Goal: Task Accomplishment & Management: Manage account settings

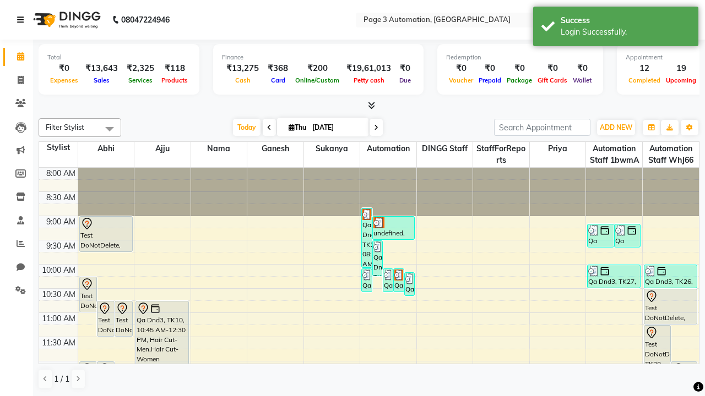
click at [23, 20] on icon at bounding box center [20, 20] width 7 height 8
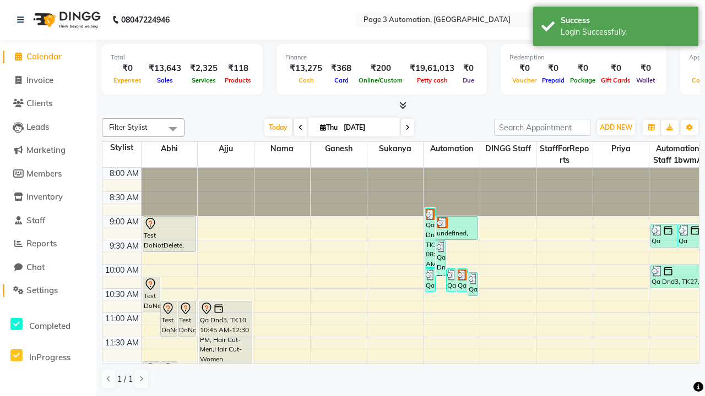
click at [48, 291] on span "Settings" at bounding box center [41, 290] width 31 height 10
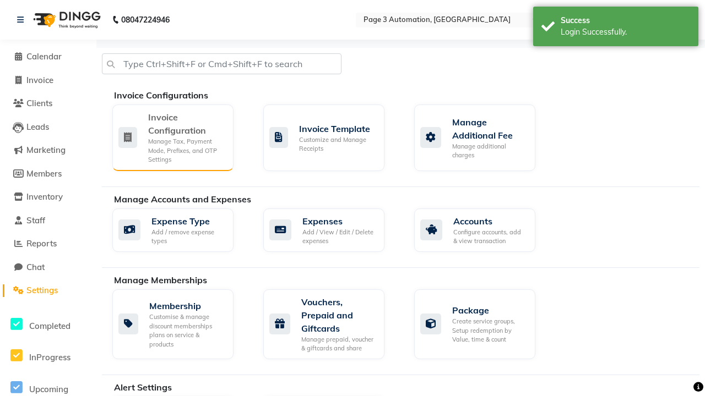
click at [172, 137] on div "Manage Tax, Payment Mode, Prefixes, and OTP Settings" at bounding box center [186, 151] width 77 height 28
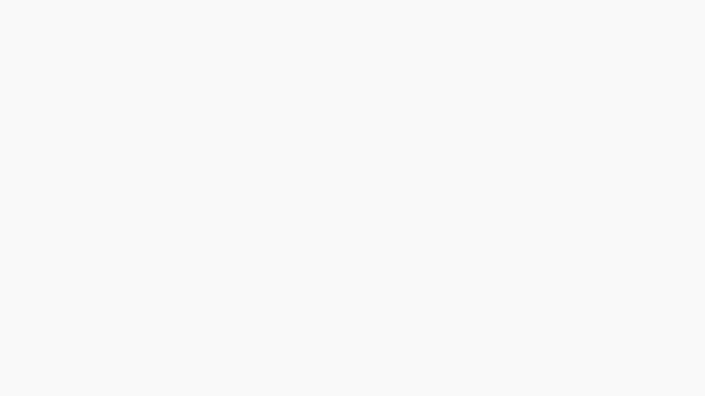
select select "service"
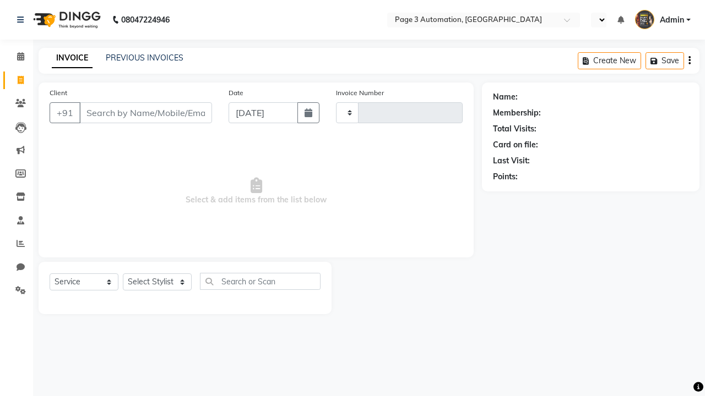
select select "en"
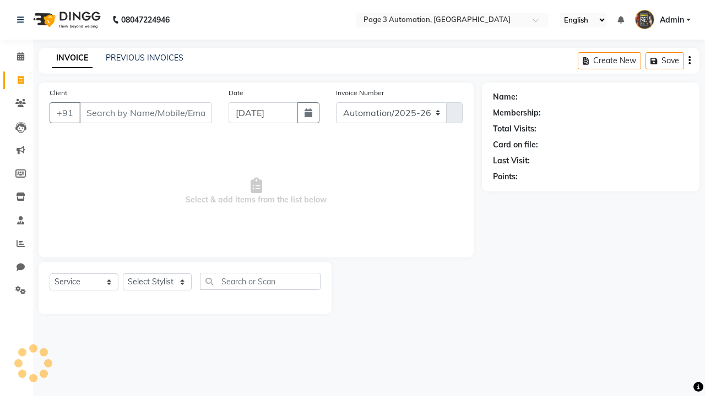
select select "2774"
type input "10095"
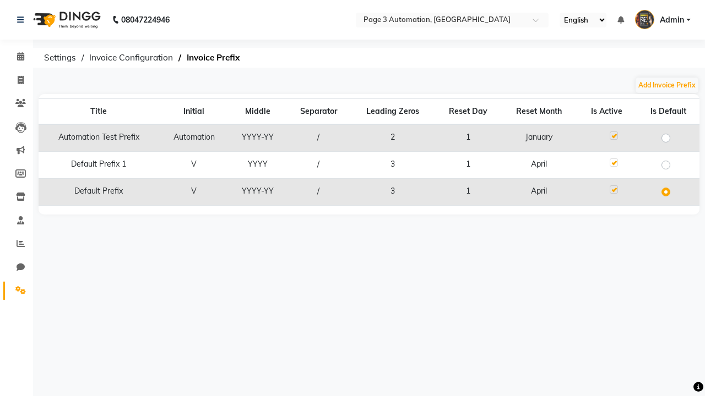
click at [613, 135] on label at bounding box center [614, 136] width 8 height 8
click at [613, 135] on input "checkbox" at bounding box center [613, 136] width 7 height 7
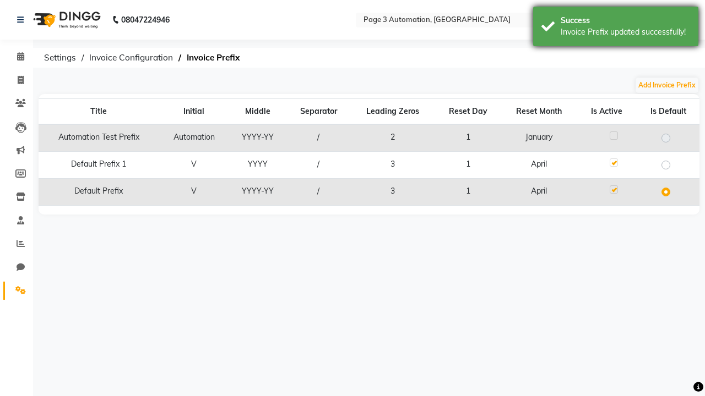
click at [616, 28] on div "Invoice Prefix updated successfully!" at bounding box center [625, 32] width 129 height 12
click at [660, 20] on span "Admin" at bounding box center [672, 20] width 24 height 12
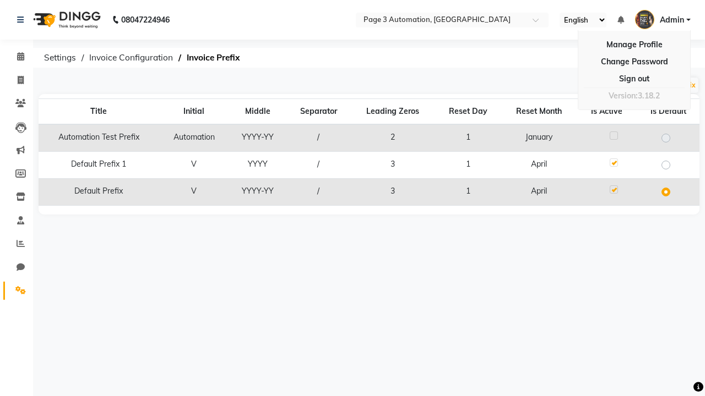
scroll to position [0, 3]
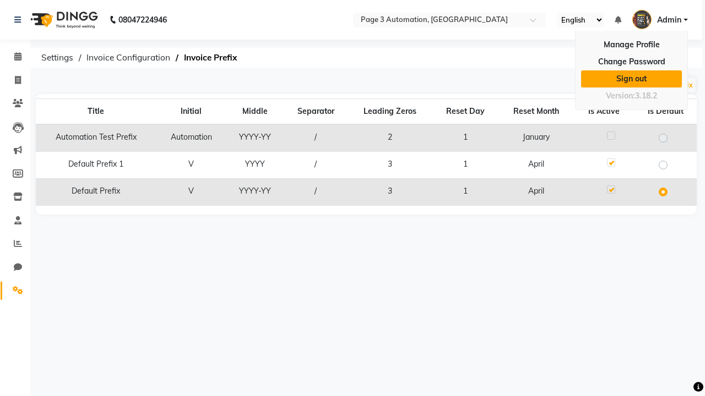
click at [631, 79] on link "Sign out" at bounding box center [631, 78] width 101 height 17
